Goal: Task Accomplishment & Management: Complete application form

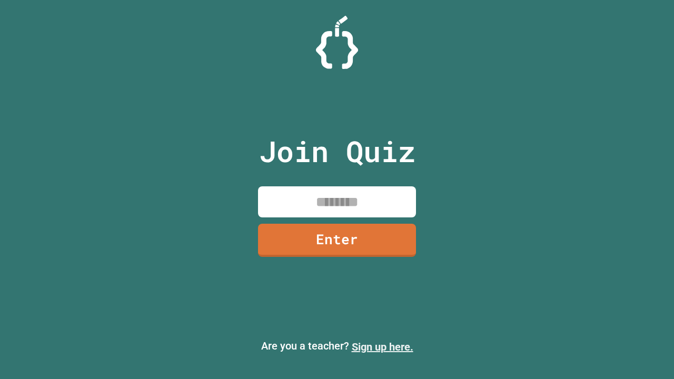
click at [382, 347] on link "Sign up here." at bounding box center [383, 347] width 62 height 13
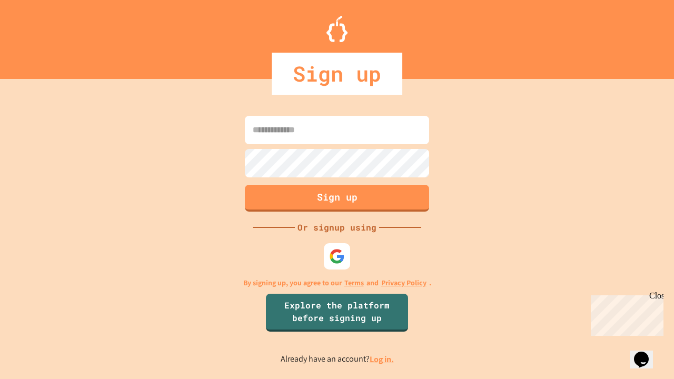
click at [382, 359] on link "Log in." at bounding box center [382, 359] width 24 height 11
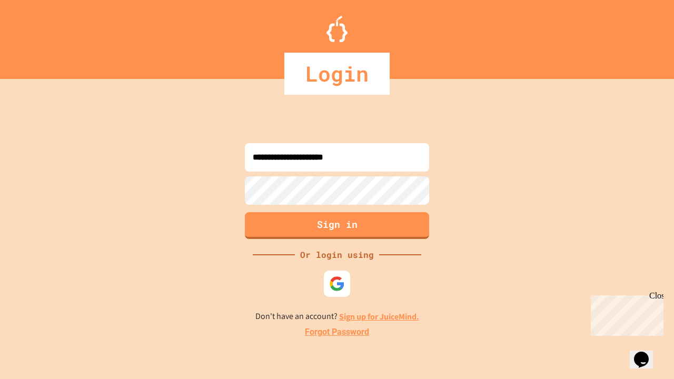
type input "**********"
